Goal: Task Accomplishment & Management: Use online tool/utility

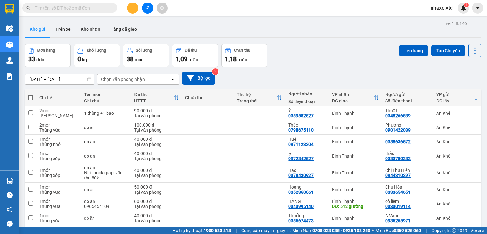
click at [88, 9] on input "text" at bounding box center [72, 7] width 75 height 7
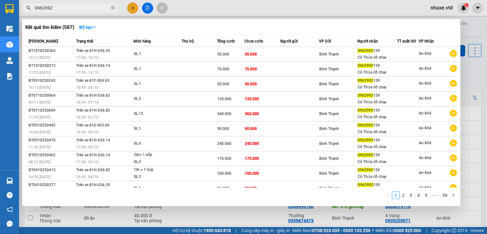
click at [128, 10] on div at bounding box center [243, 117] width 487 height 234
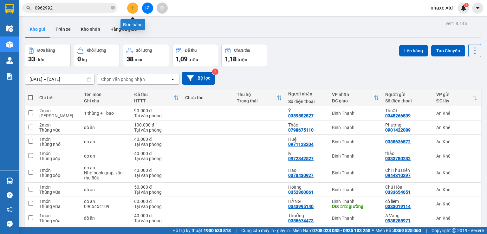
click at [134, 6] on icon "plus" at bounding box center [133, 8] width 4 height 4
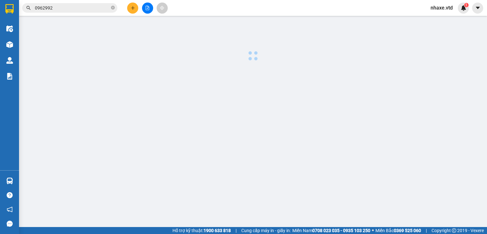
click at [60, 10] on input "0962992" at bounding box center [72, 7] width 75 height 7
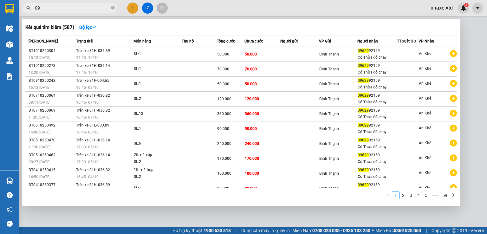
type input "0"
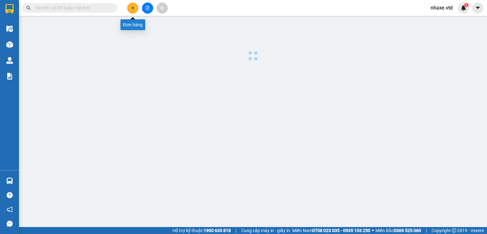
click at [131, 6] on icon "plus" at bounding box center [133, 8] width 4 height 4
click at [133, 10] on icon "plus" at bounding box center [133, 8] width 4 height 4
click at [81, 7] on input "text" at bounding box center [72, 7] width 75 height 7
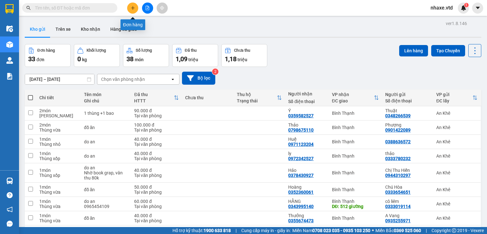
click at [133, 10] on icon "plus" at bounding box center [133, 8] width 4 height 4
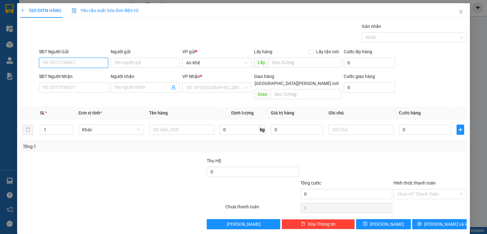
click at [94, 65] on input "SĐT Người Gửi" at bounding box center [73, 63] width 69 height 10
click at [51, 75] on div "0962992159 - Cô Thừa đồ chay" at bounding box center [73, 75] width 62 height 7
type input "0962992159"
type input "Cô Thừa đồ chay"
type input "0964887293"
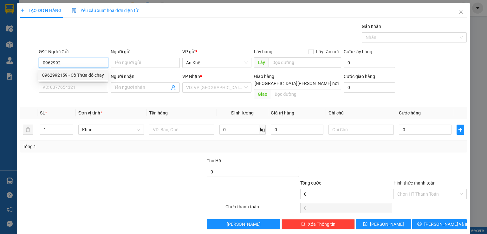
type input "Trinh"
type input "0962992159"
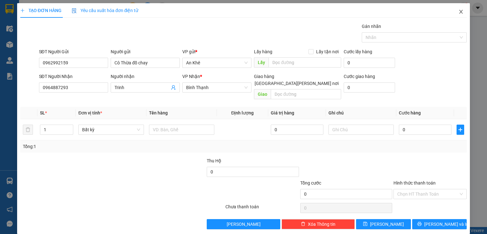
click at [459, 13] on icon "close" at bounding box center [460, 12] width 3 height 4
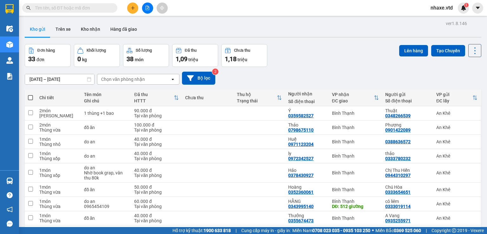
click at [444, 1] on div "Kết quả [PERSON_NAME] ( 0 ) Bộ lọc No Data nhaxe.vtd 1" at bounding box center [243, 8] width 487 height 16
drag, startPoint x: 444, startPoint y: 1, endPoint x: 445, endPoint y: 9, distance: 8.7
click at [445, 9] on div "Kết quả [PERSON_NAME] ( 0 ) Bộ lọc No Data nhaxe.vtd 1" at bounding box center [243, 8] width 487 height 16
click at [445, 9] on span "nhaxe.vtd" at bounding box center [442, 8] width 32 height 8
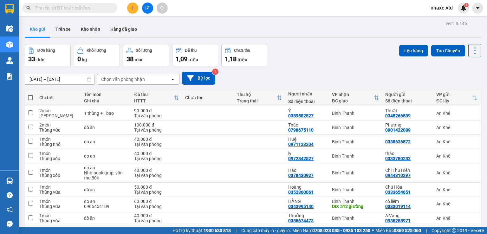
click at [88, 10] on input "text" at bounding box center [72, 7] width 75 height 7
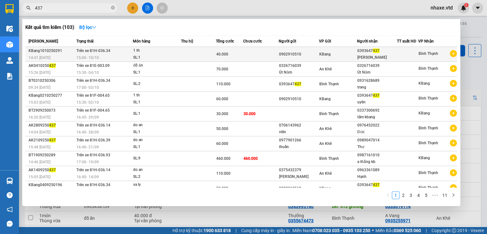
type input "437"
click at [113, 55] on div "15:00 [DATE]" at bounding box center [104, 57] width 56 height 7
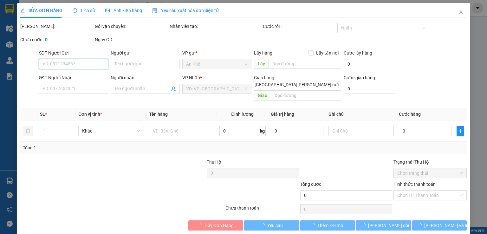
type input "0902910510"
type input "0393647437"
type input "[PERSON_NAME]"
type input "40.000"
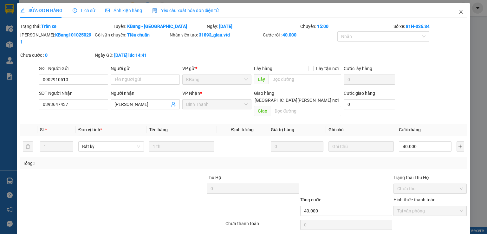
click at [458, 12] on icon "close" at bounding box center [460, 11] width 5 height 5
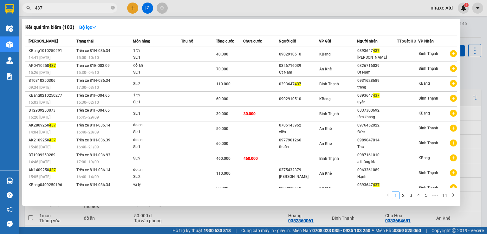
click at [75, 5] on input "437" at bounding box center [72, 7] width 75 height 7
type input "4"
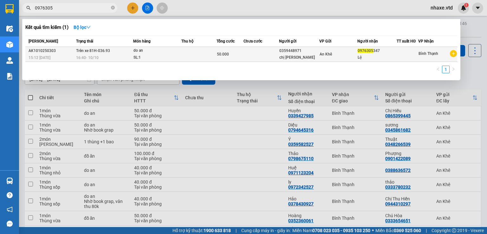
type input "0976305"
click at [201, 54] on td at bounding box center [198, 54] width 35 height 15
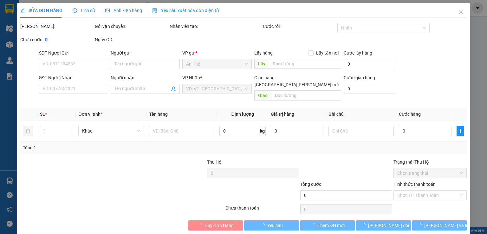
type input "0359448971"
type input "chị [PERSON_NAME]"
type input "0976305347"
type input "Lệ"
type input "50.000"
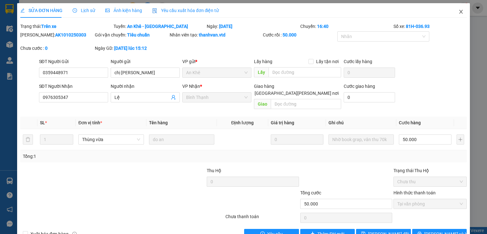
click at [458, 11] on icon "close" at bounding box center [460, 11] width 5 height 5
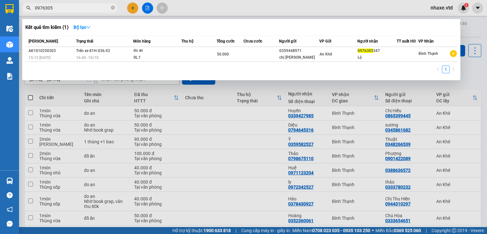
click at [81, 10] on input "0976305" at bounding box center [72, 7] width 75 height 7
type input "0"
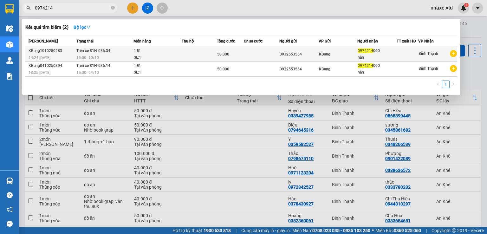
type input "0974214"
click at [124, 55] on div "15:00 [DATE]" at bounding box center [104, 57] width 57 height 7
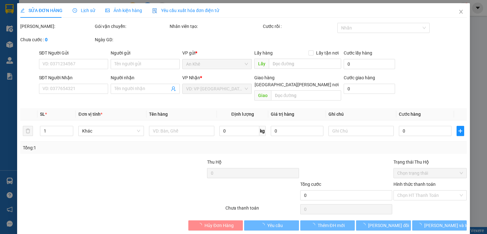
type input "0932553554"
type input "0974214000"
type input "hân"
type input "50.000"
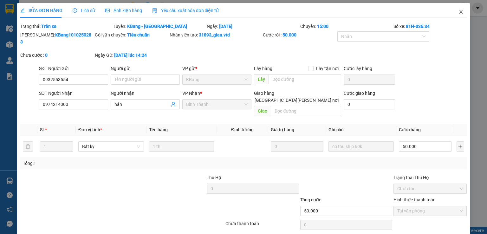
click at [458, 12] on icon "close" at bounding box center [460, 11] width 5 height 5
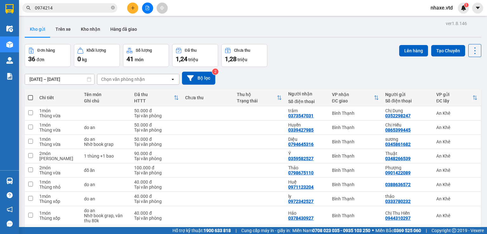
click at [88, 7] on input "0974214" at bounding box center [72, 7] width 75 height 7
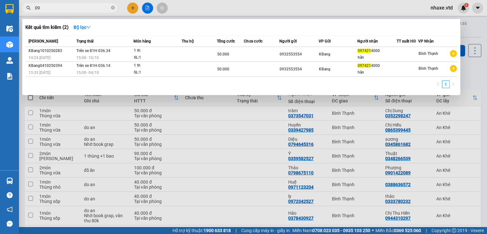
type input "0"
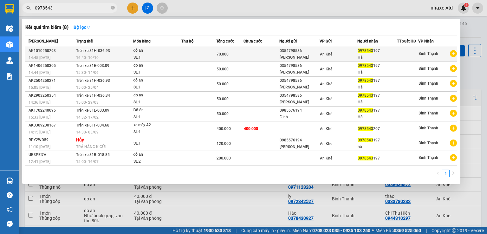
type input "0978543"
click at [178, 54] on div "đồ ăn" at bounding box center [157, 50] width 48 height 7
